Goal: Find specific page/section: Find specific page/section

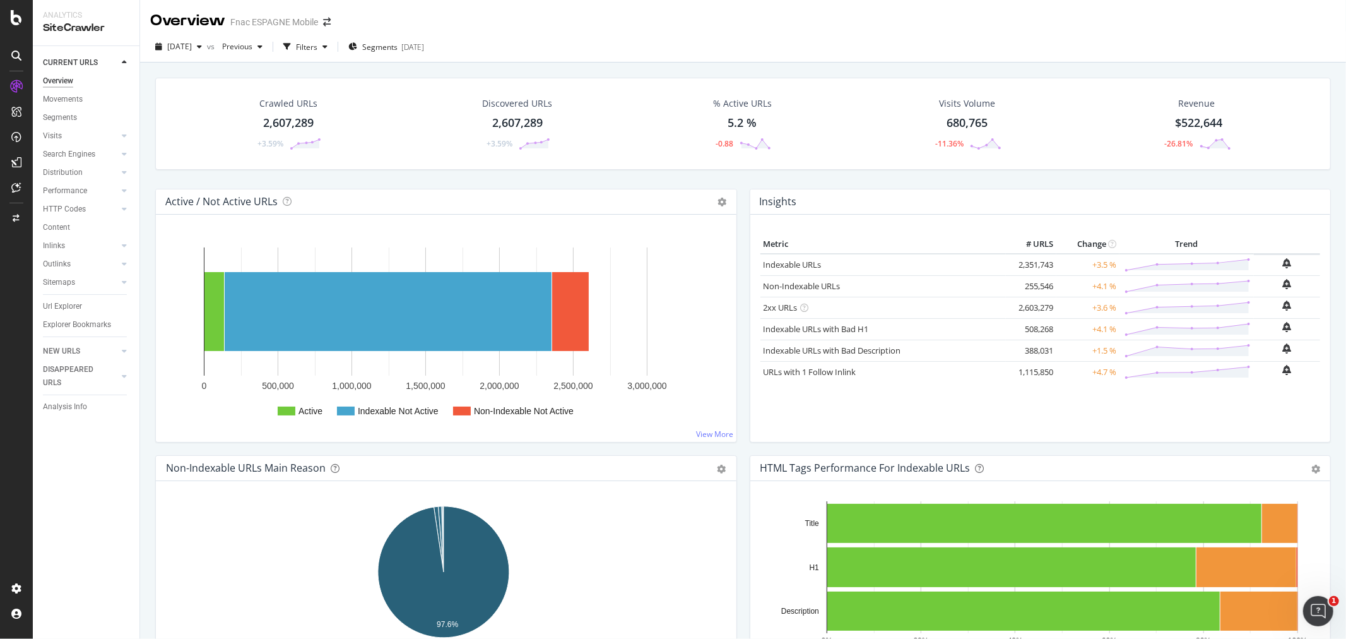
click at [16, 57] on icon at bounding box center [16, 55] width 10 height 10
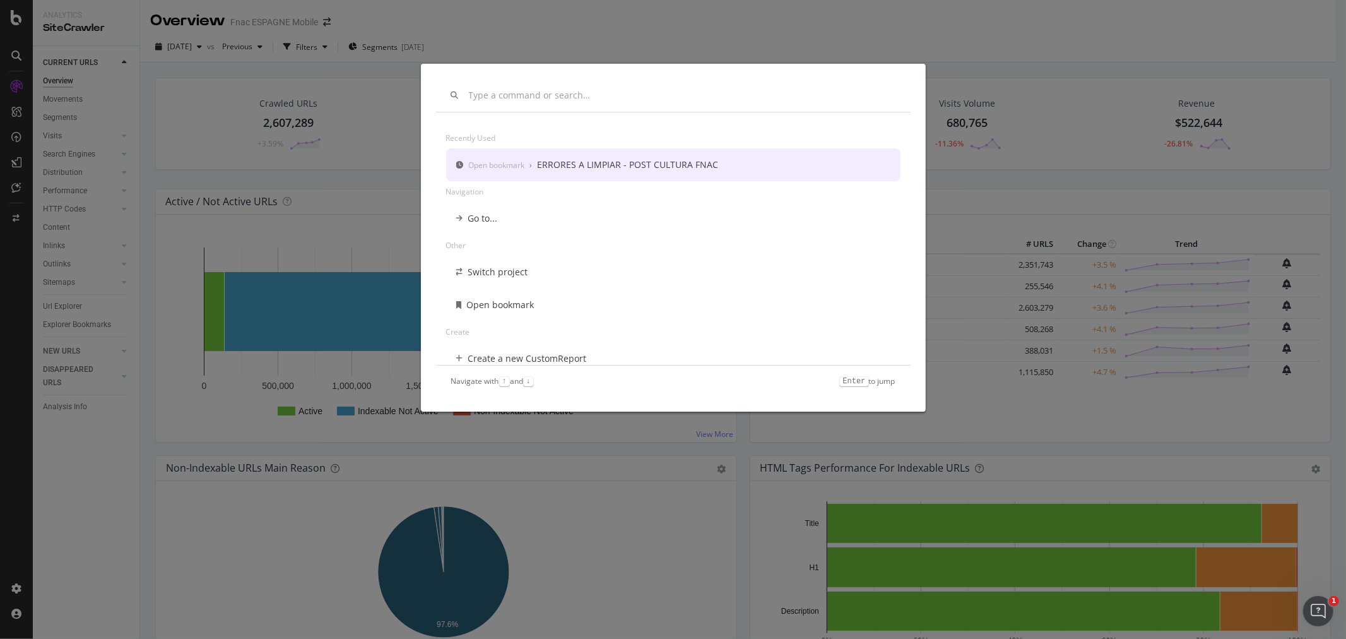
click at [11, 88] on div "Recently used Open bookmark › ERRORES A LIMPIAR - POST CULTURA FNAC Navigation …" at bounding box center [673, 319] width 1346 height 639
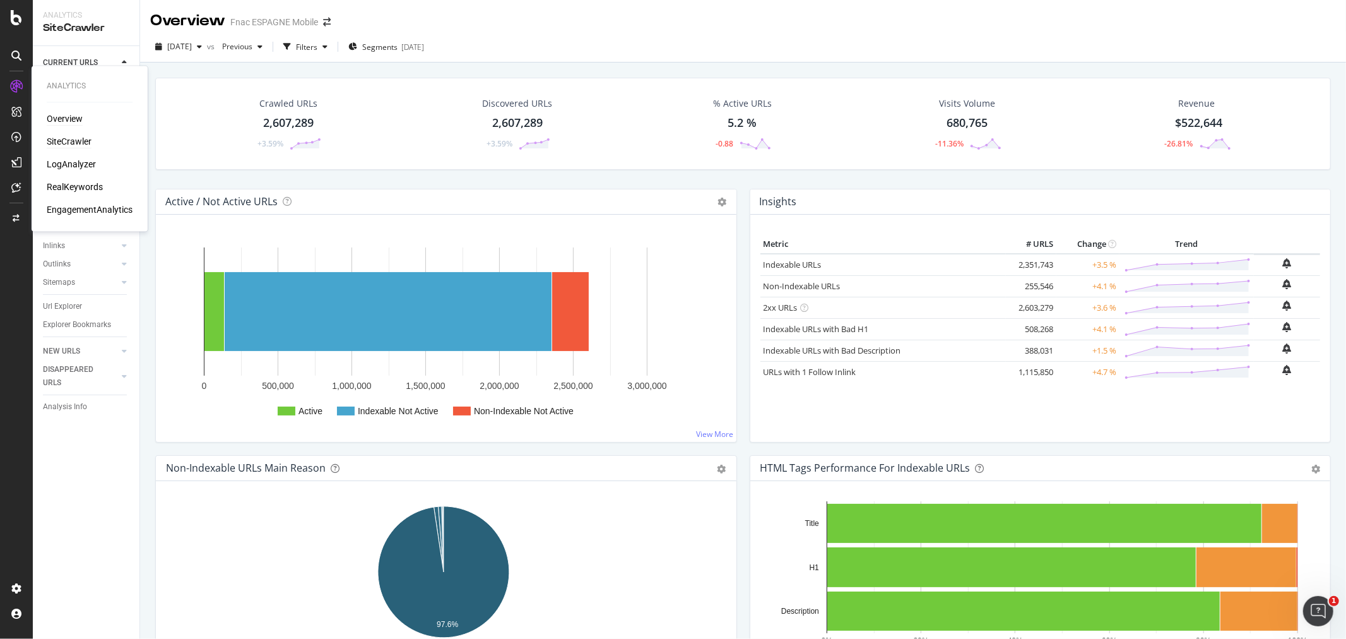
click at [73, 120] on div "Overview" at bounding box center [65, 119] width 36 height 13
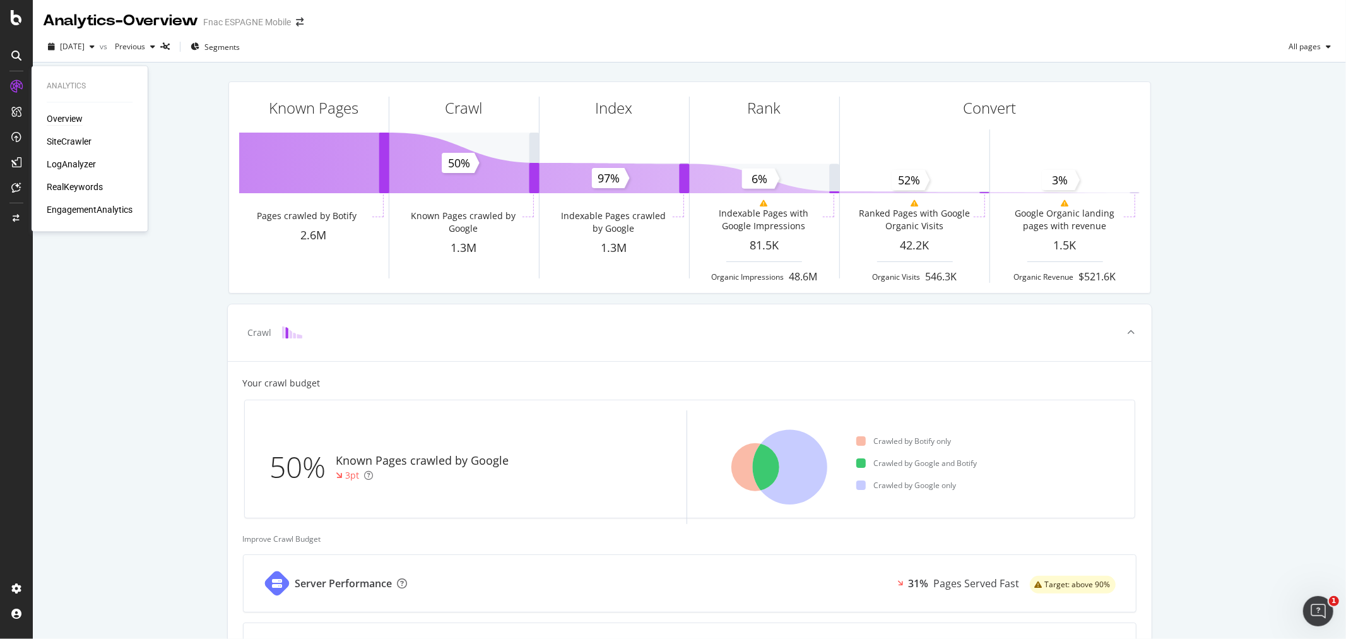
click at [64, 120] on div "Overview" at bounding box center [65, 119] width 36 height 13
click at [61, 140] on div "SiteCrawler" at bounding box center [69, 142] width 45 height 13
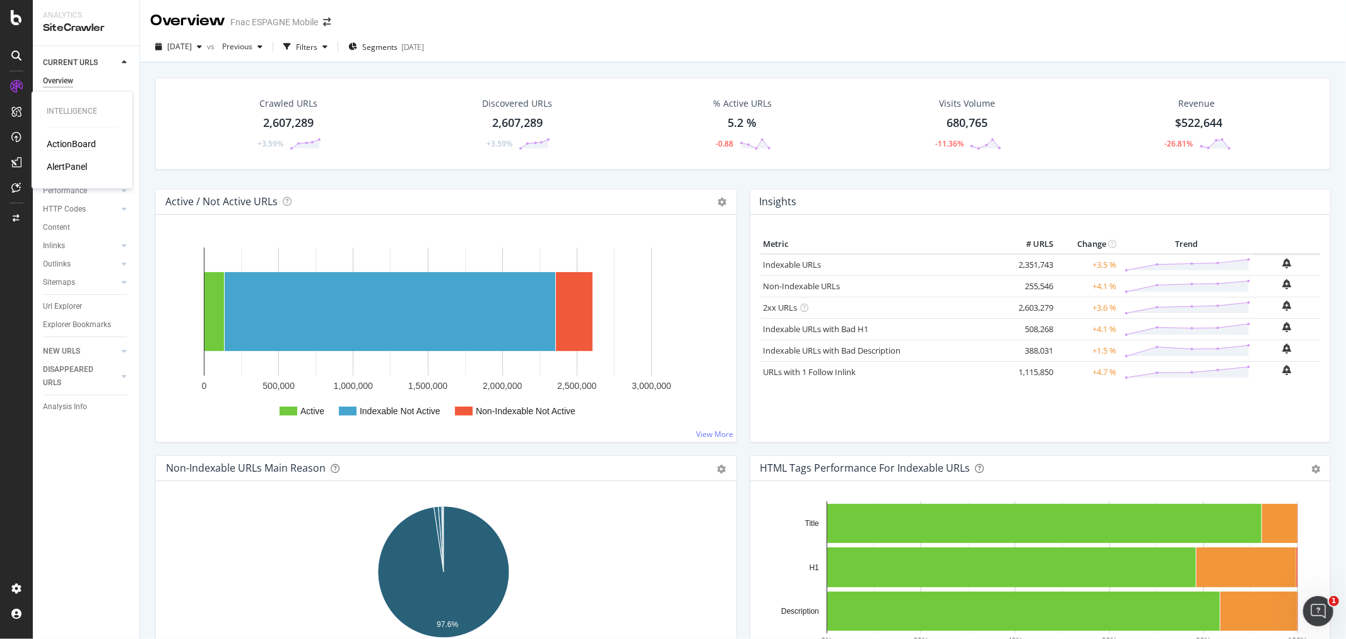
click at [66, 141] on div "ActionBoard" at bounding box center [71, 144] width 49 height 13
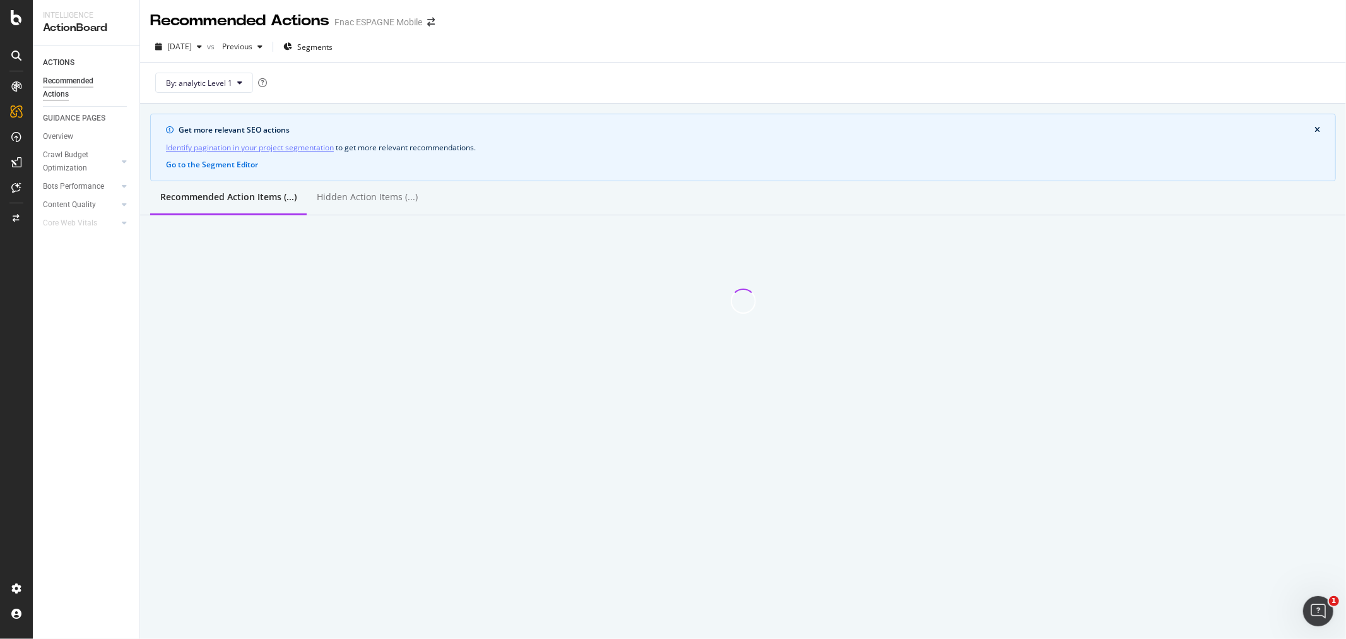
click at [15, 85] on icon at bounding box center [16, 86] width 10 height 10
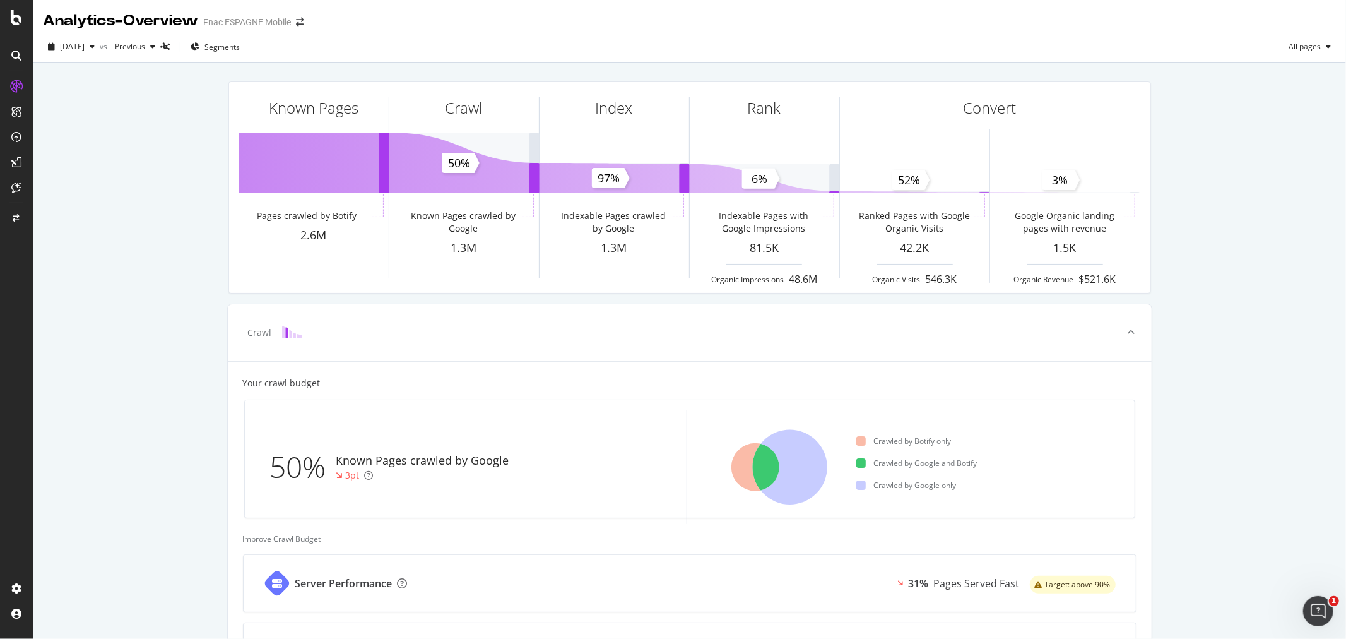
click at [16, 59] on icon at bounding box center [16, 55] width 10 height 10
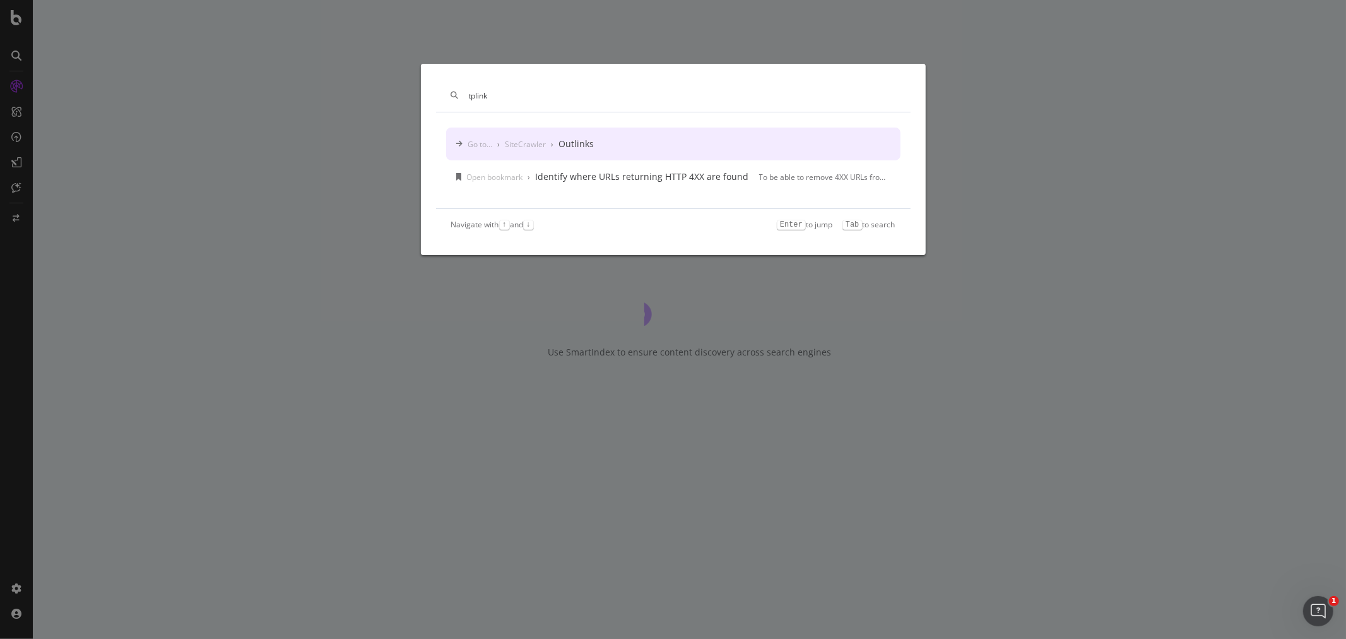
type input "tplink"
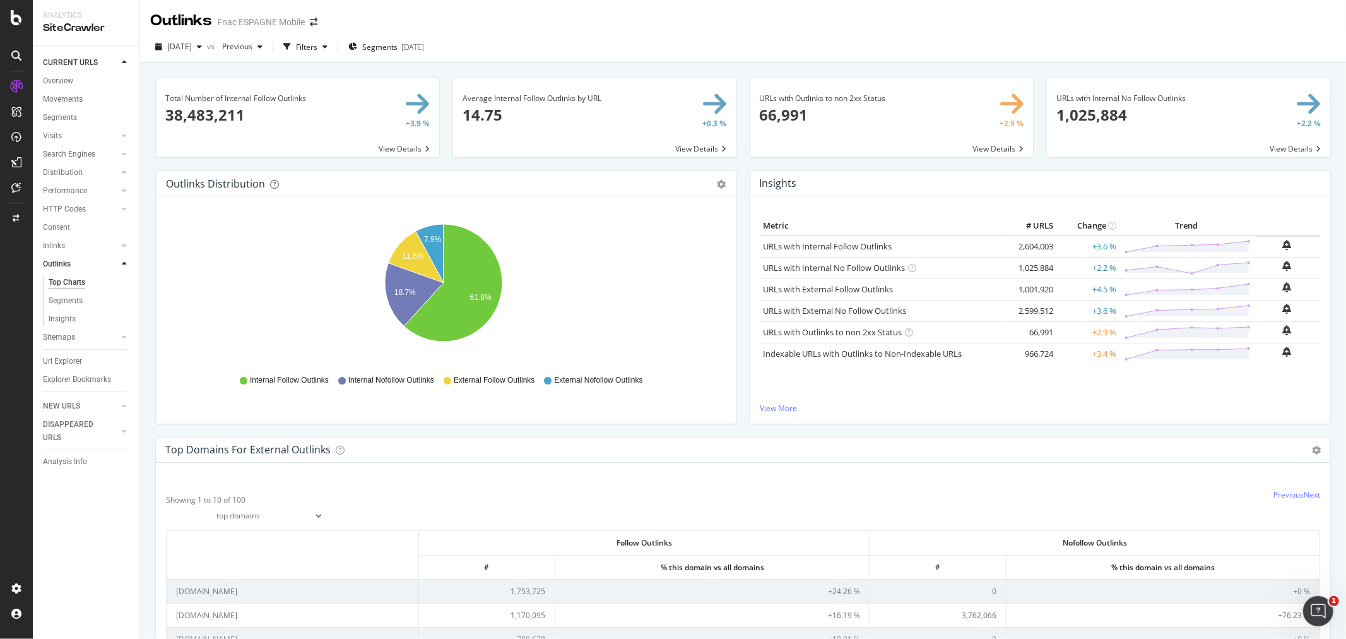
drag, startPoint x: 81, startPoint y: 363, endPoint x: 559, endPoint y: 148, distance: 524.4
click at [81, 363] on div "Url Explorer" at bounding box center [62, 361] width 39 height 13
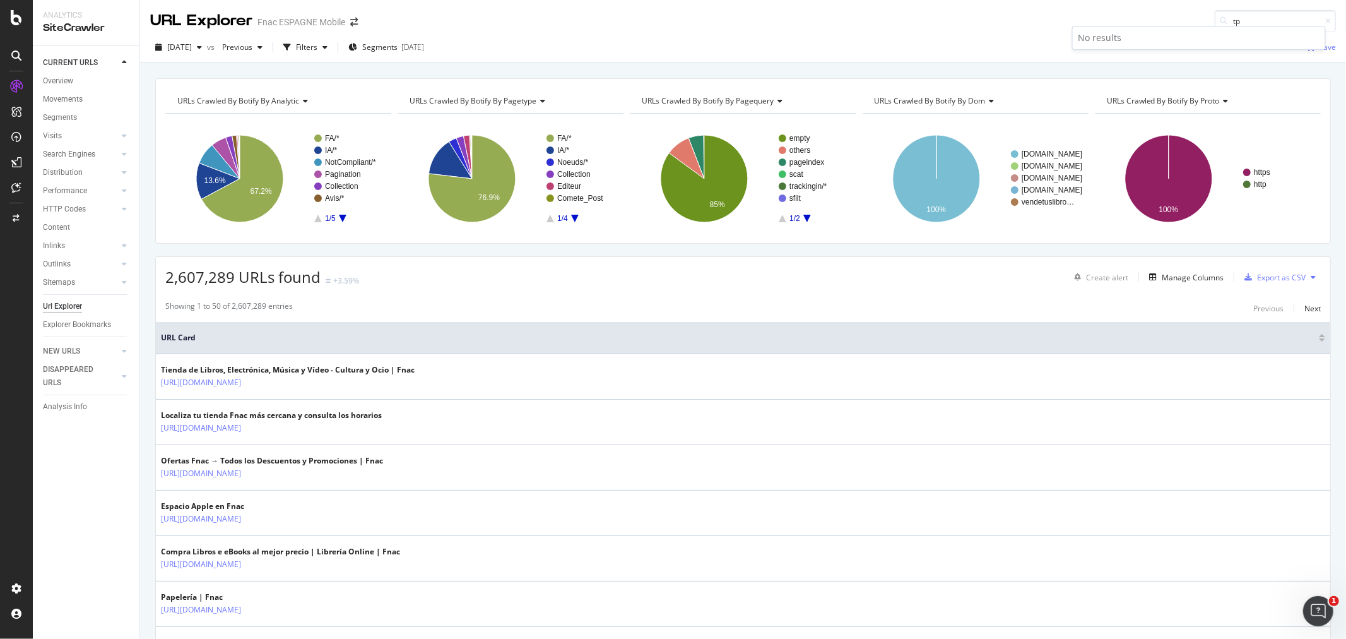
type input "t"
